Goal: Obtain resource: Obtain resource

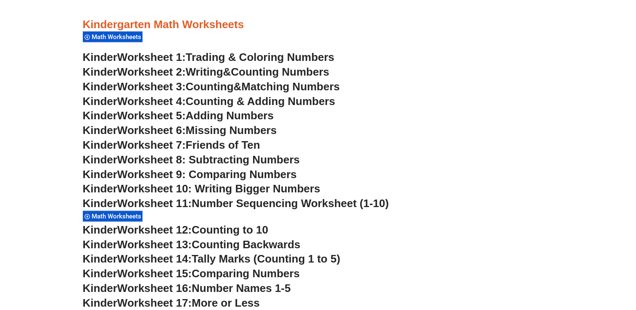
scroll to position [397, 0]
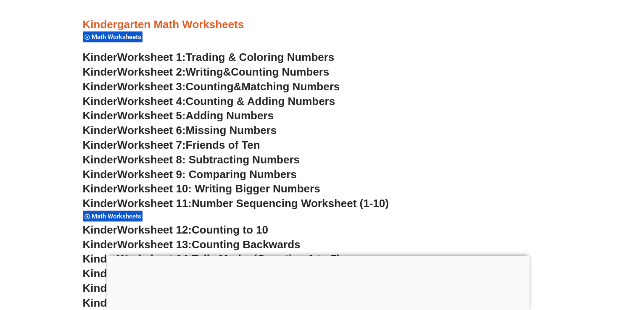
click at [143, 53] on span "Worksheet 1:" at bounding box center [151, 57] width 69 height 13
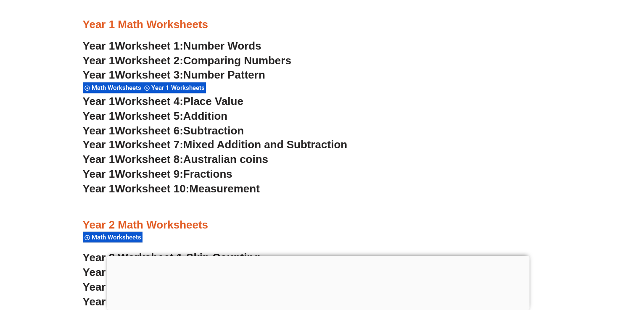
scroll to position [446, 0]
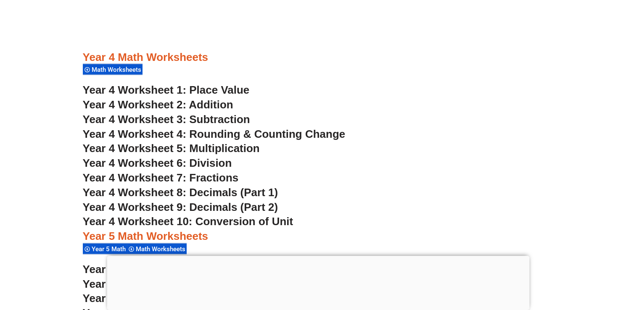
scroll to position [1566, 0]
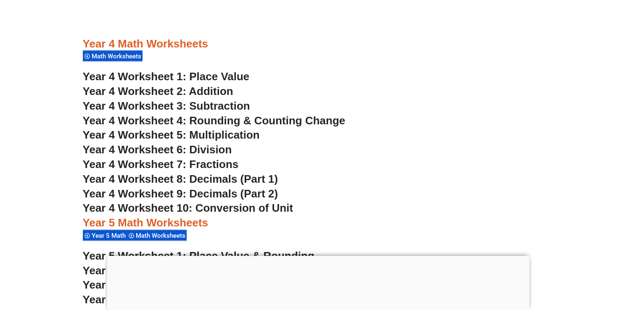
click at [213, 91] on span "Year 4 Worksheet 2: Addition" at bounding box center [158, 90] width 150 height 13
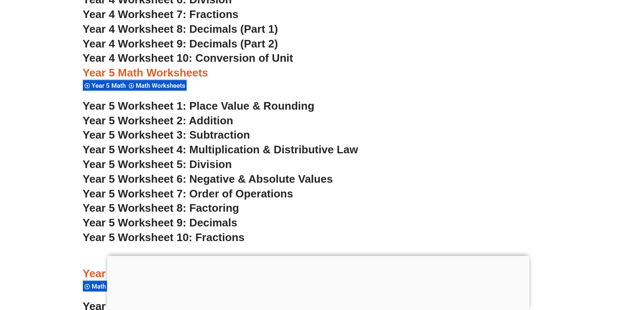
scroll to position [1718, 0]
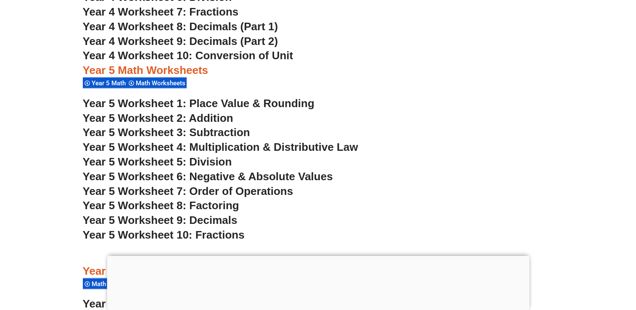
click at [259, 107] on span "Year 5 Worksheet 1: Place Value & Rounding" at bounding box center [199, 103] width 232 height 13
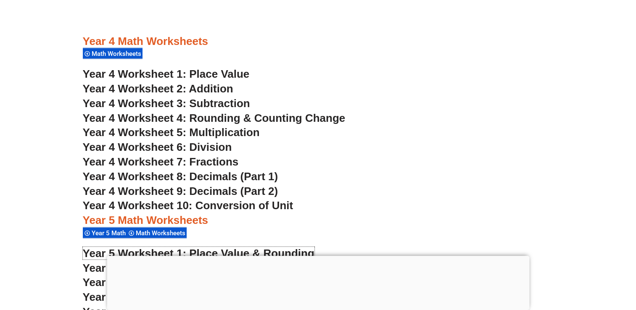
scroll to position [1558, 0]
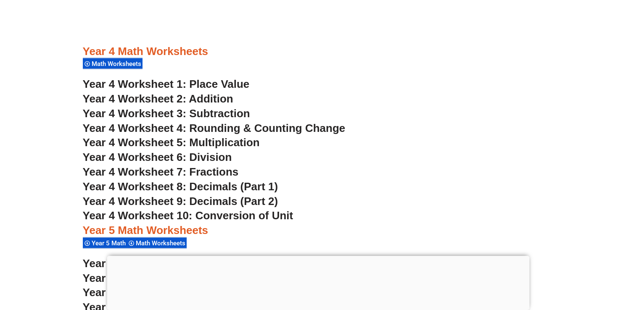
click at [205, 137] on span "Year 4 Worksheet 5: Multiplication" at bounding box center [171, 142] width 177 height 13
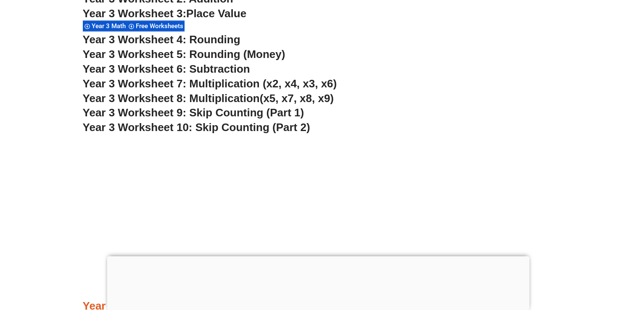
scroll to position [1234, 0]
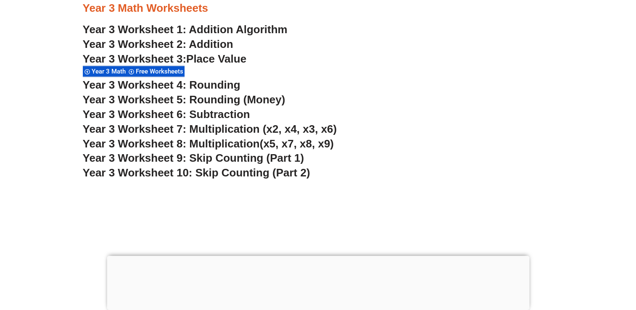
click at [182, 100] on span "Year 3 Worksheet 5: Rounding (Money)" at bounding box center [184, 99] width 203 height 13
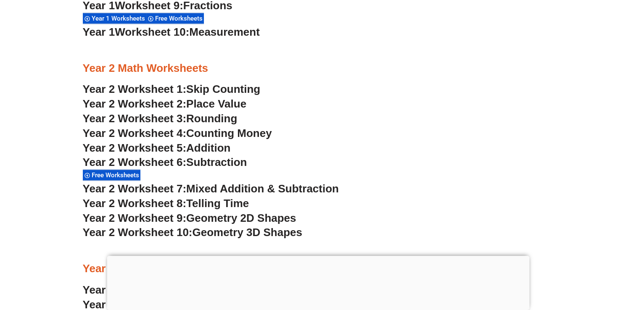
scroll to position [973, 0]
click at [193, 133] on span "Counting Money" at bounding box center [229, 133] width 86 height 13
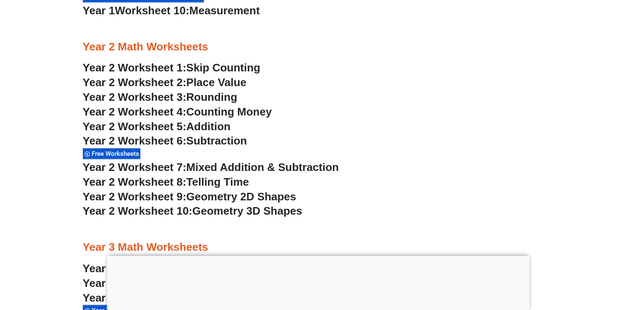
click at [203, 122] on span "Addition" at bounding box center [208, 126] width 44 height 13
